Goal: Task Accomplishment & Management: Manage account settings

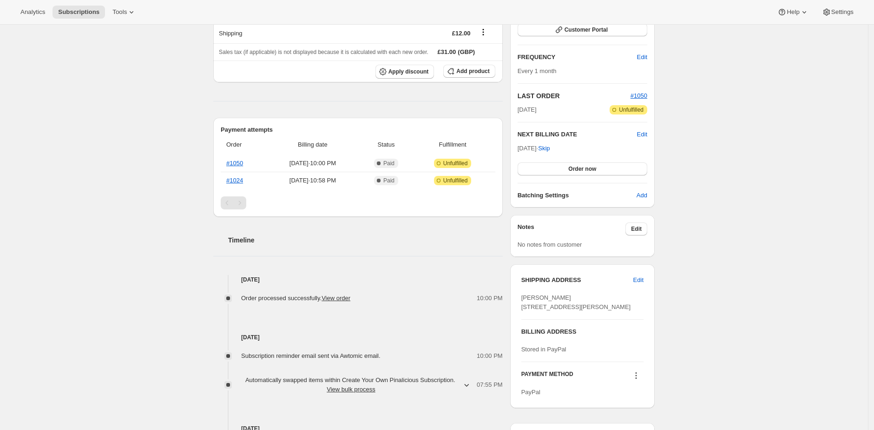
scroll to position [233, 0]
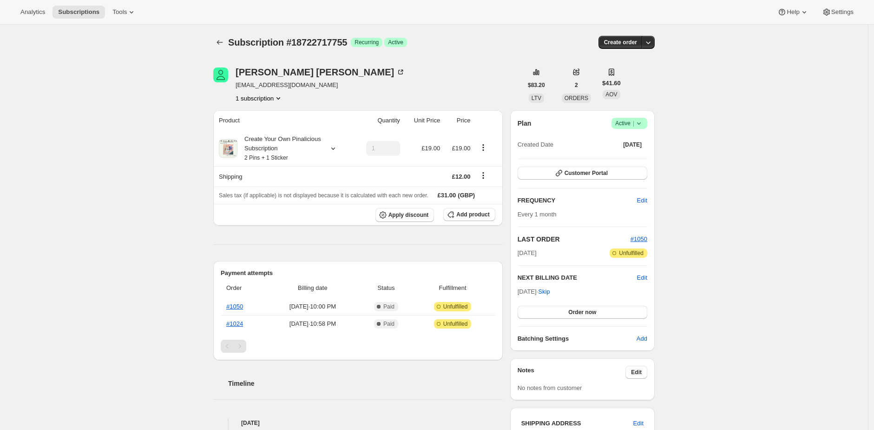
click at [180, 161] on div "Subscription #18722717755. This page is ready Subscription #18722717755 Success…" at bounding box center [434, 330] width 868 height 611
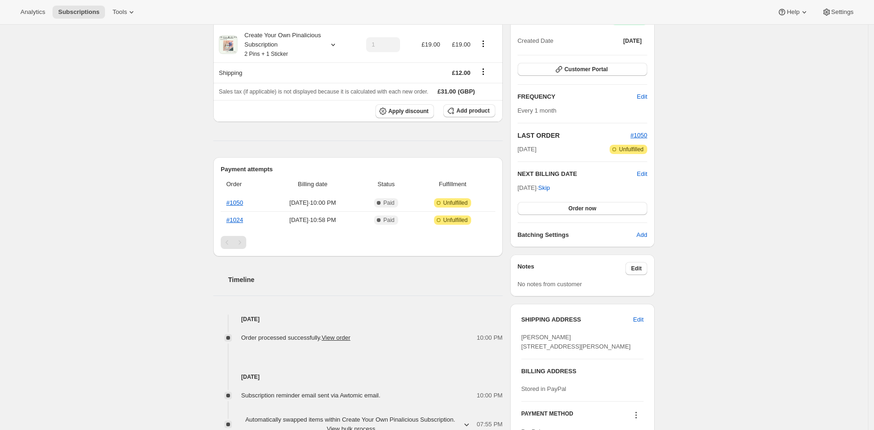
scroll to position [117, 0]
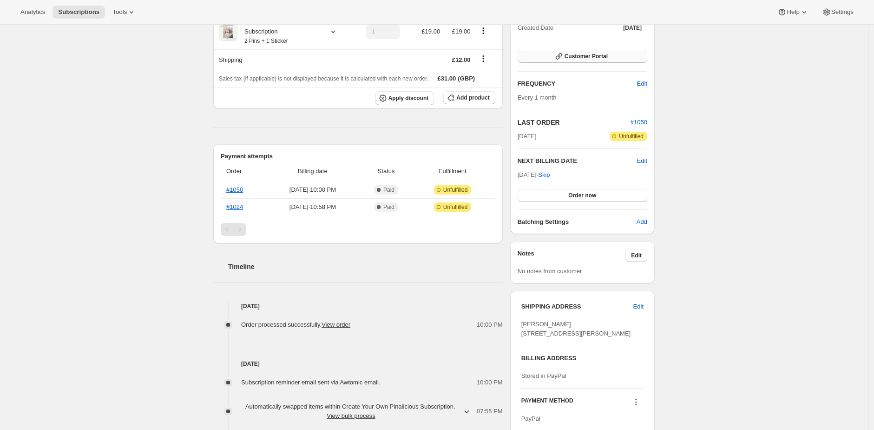
click at [586, 54] on span "Customer Portal" at bounding box center [586, 56] width 43 height 7
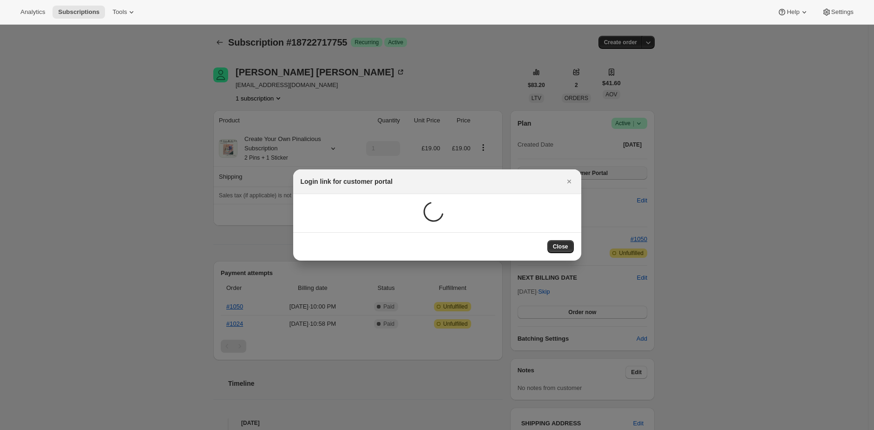
scroll to position [0, 0]
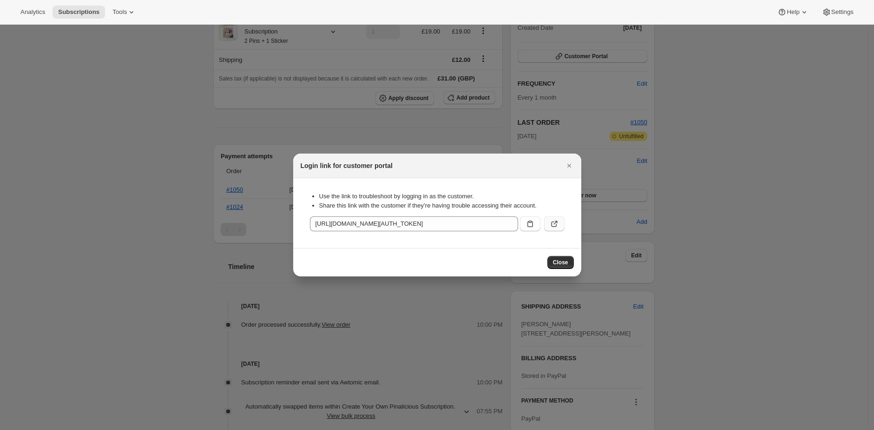
click at [550, 225] on icon ":r1i:" at bounding box center [554, 223] width 9 height 9
drag, startPoint x: 425, startPoint y: 157, endPoint x: 453, endPoint y: 162, distance: 28.7
click at [425, 157] on div "Login link for customer portal" at bounding box center [437, 165] width 288 height 25
click at [575, 161] on button "Close" at bounding box center [569, 165] width 13 height 13
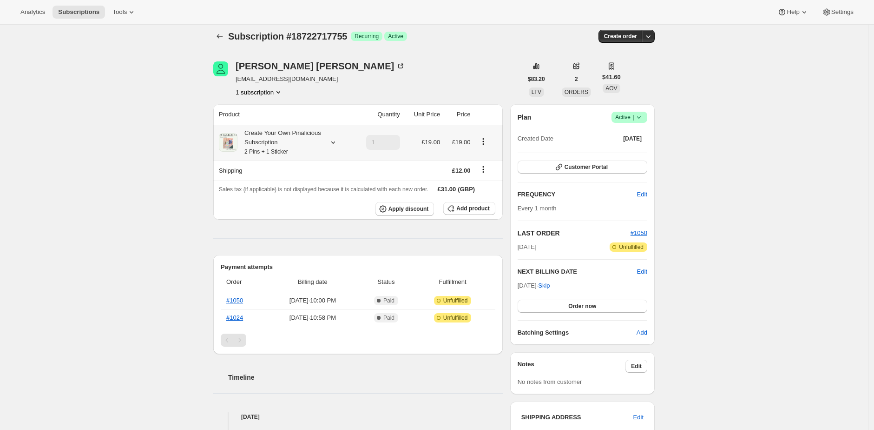
scroll to position [7, 0]
click at [488, 166] on icon "Shipping actions" at bounding box center [483, 168] width 9 height 9
click at [487, 180] on button "Edit shipping rate" at bounding box center [485, 186] width 52 height 15
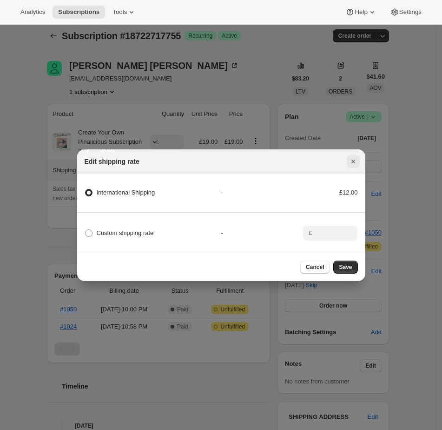
click at [357, 162] on icon "Close" at bounding box center [353, 161] width 9 height 9
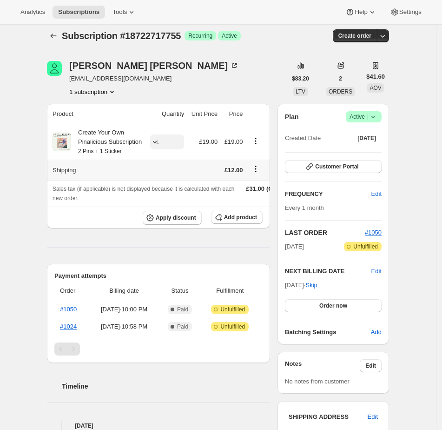
click at [257, 170] on icon "Shipping actions" at bounding box center [255, 168] width 1 height 1
click at [262, 191] on button "Edit shipping rate" at bounding box center [257, 195] width 52 height 15
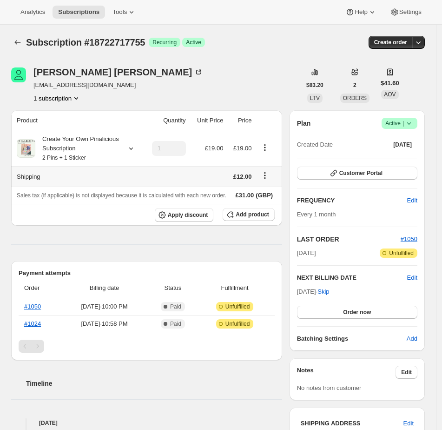
click at [270, 174] on icon "Shipping actions" at bounding box center [264, 175] width 9 height 9
click at [290, 193] on span "Edit shipping rate" at bounding box center [267, 193] width 46 height 7
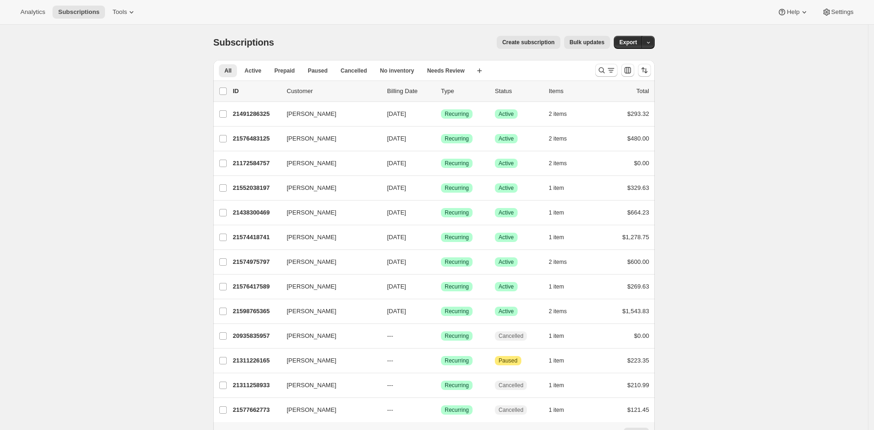
click at [100, 247] on div "Subscriptions. This page is ready Subscriptions Create subscription Bulk update…" at bounding box center [434, 249] width 868 height 449
click at [804, 14] on icon at bounding box center [804, 11] width 9 height 9
click at [848, 15] on span "Settings" at bounding box center [843, 11] width 22 height 7
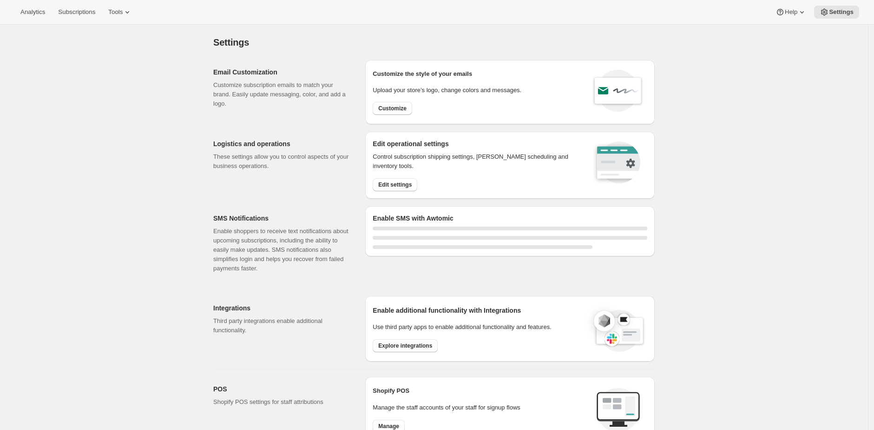
select select "22:00"
select select "09:00"
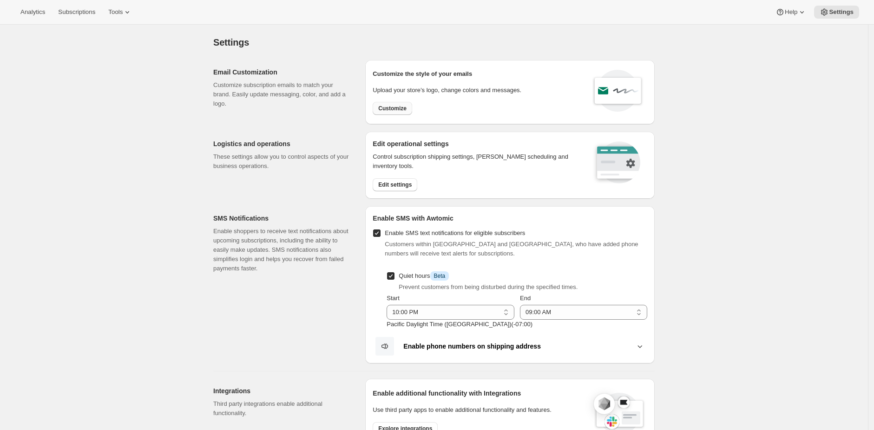
click at [398, 110] on span "Customize" at bounding box center [392, 108] width 28 height 7
select select "subscriptionMessage"
select select "5"
select select "15"
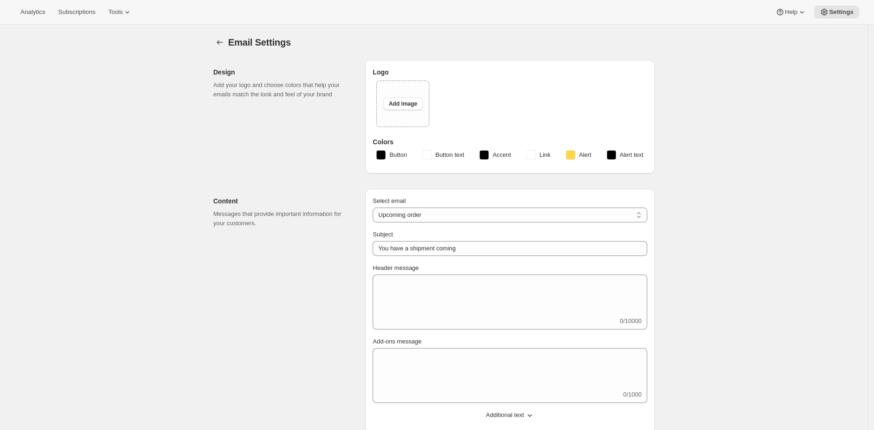
type input "Silver Oak Cellars"
checkbox input "false"
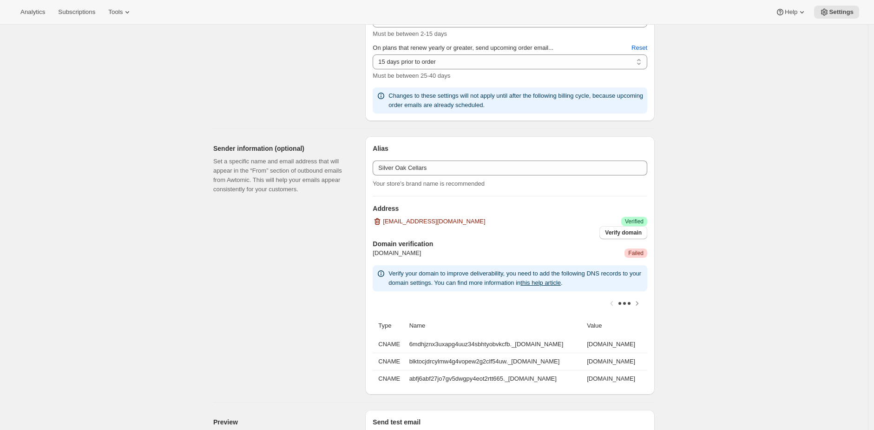
scroll to position [589, 0]
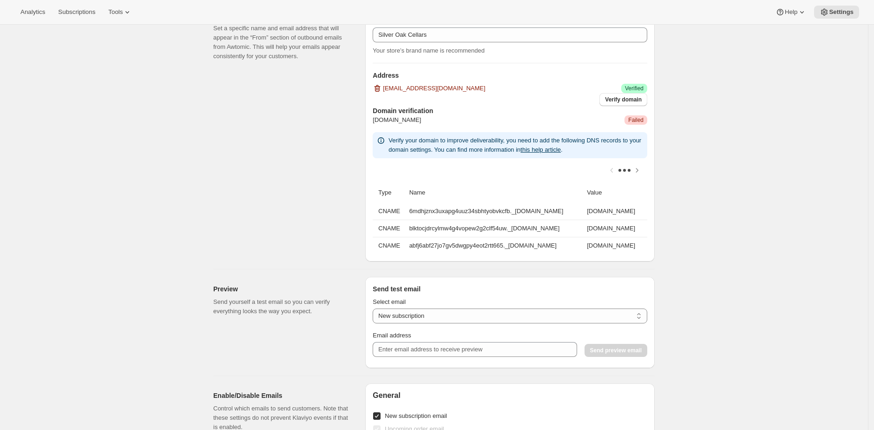
click at [673, 212] on div "Email Settings. This page is ready Email Settings Design Add your logo and choo…" at bounding box center [434, 135] width 868 height 1399
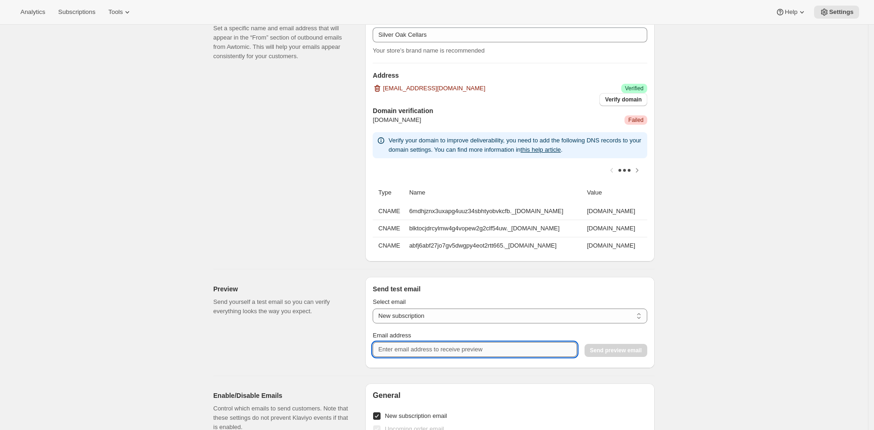
click at [417, 354] on input "Email address" at bounding box center [475, 349] width 204 height 15
type input "brian@awtomic.com"
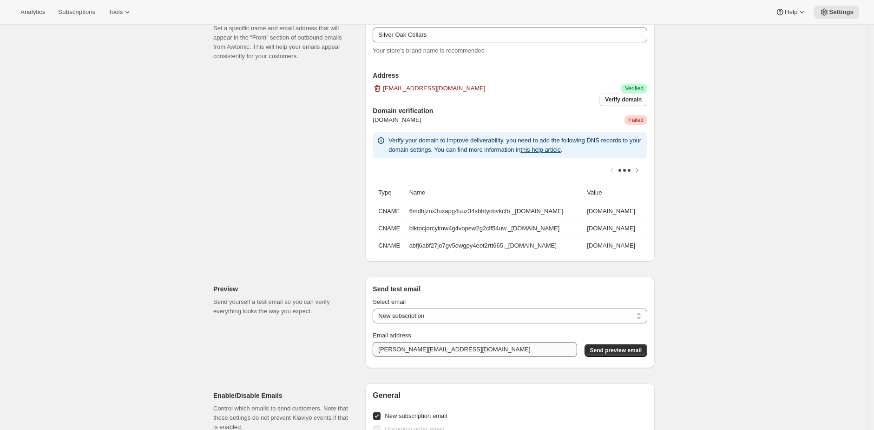
click at [585, 344] on button "Send preview email" at bounding box center [616, 350] width 63 height 13
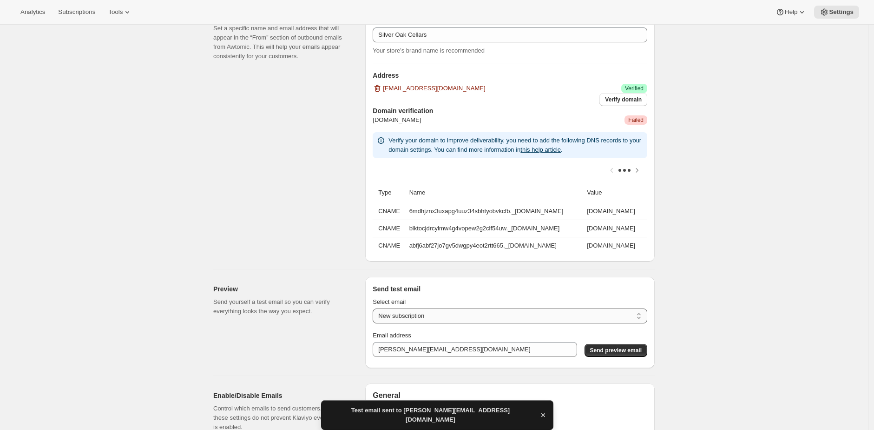
click at [470, 319] on select "New subscription Upcoming order Payment failure Delayed subscription Updated su…" at bounding box center [510, 315] width 275 height 15
select select "upcoming-subscription"
click at [376, 315] on select "New subscription Upcoming order Payment failure Delayed subscription Updated su…" at bounding box center [510, 315] width 275 height 15
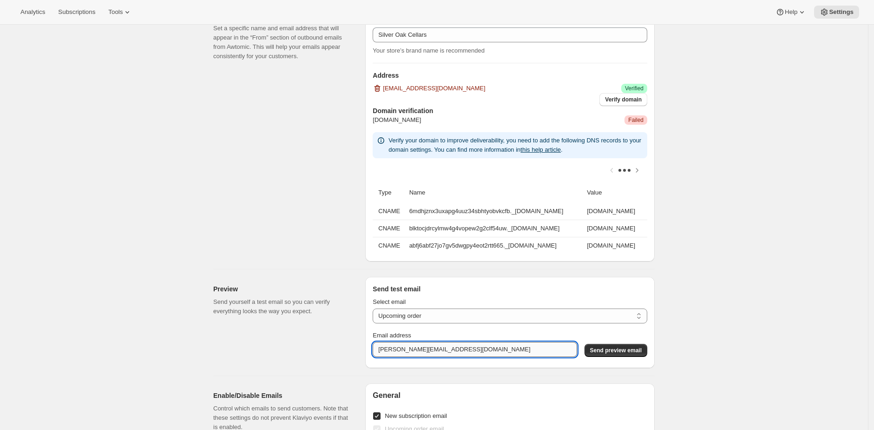
click at [482, 356] on input "brian@awtomic.com" at bounding box center [475, 349] width 204 height 15
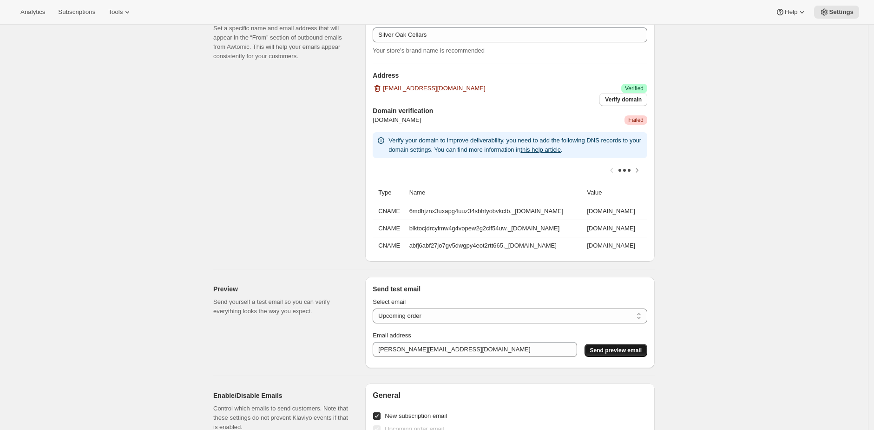
click at [639, 354] on span "Send preview email" at bounding box center [616, 349] width 52 height 7
click at [152, 259] on div "Email Settings. This page is ready Email Settings Design Add your logo and choo…" at bounding box center [434, 135] width 868 height 1399
